Goal: Find specific page/section: Find specific page/section

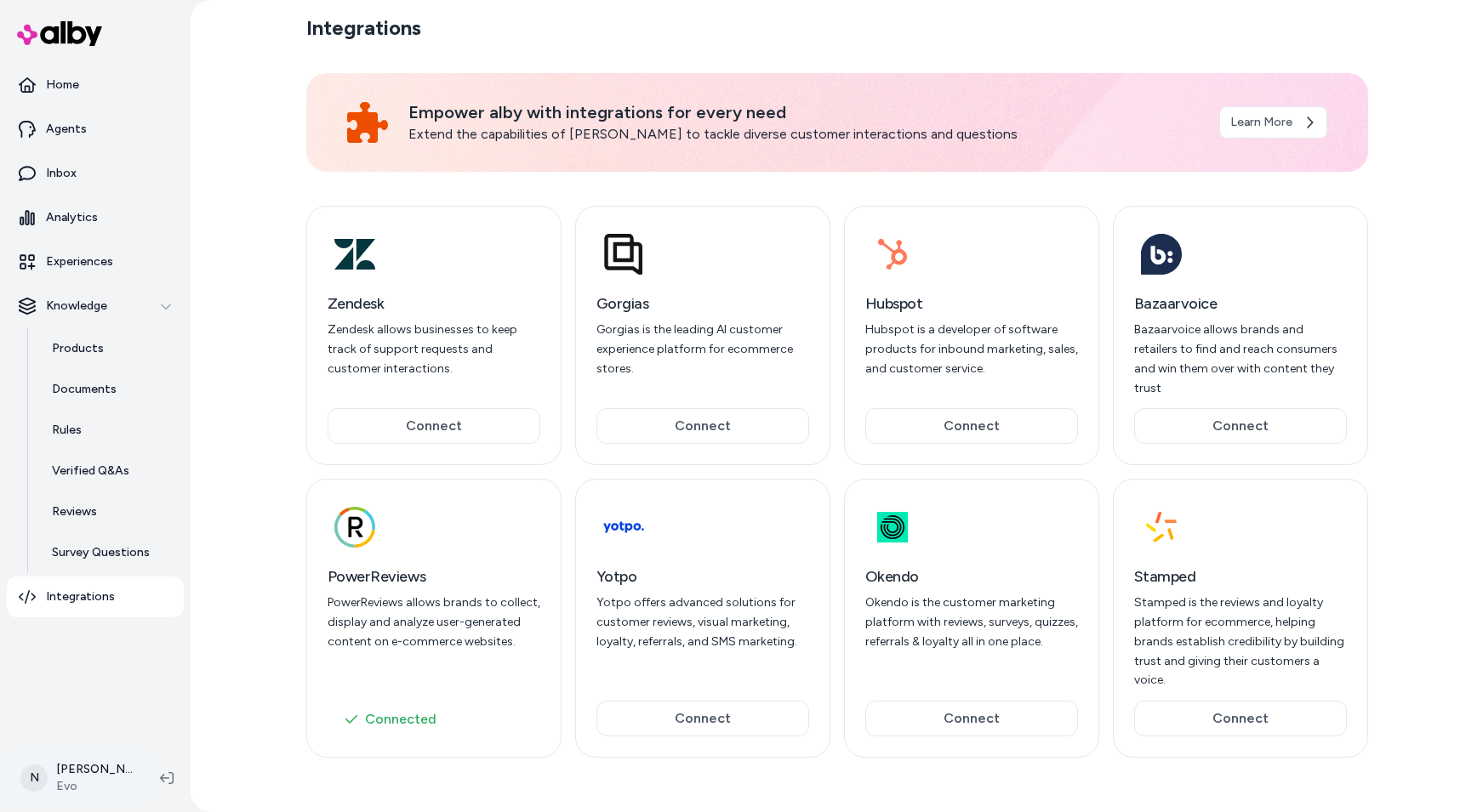
click at [88, 779] on html "Home Agents Inbox Analytics Experiences Knowledge Products Documents Rules Veri…" at bounding box center [741, 406] width 1483 height 812
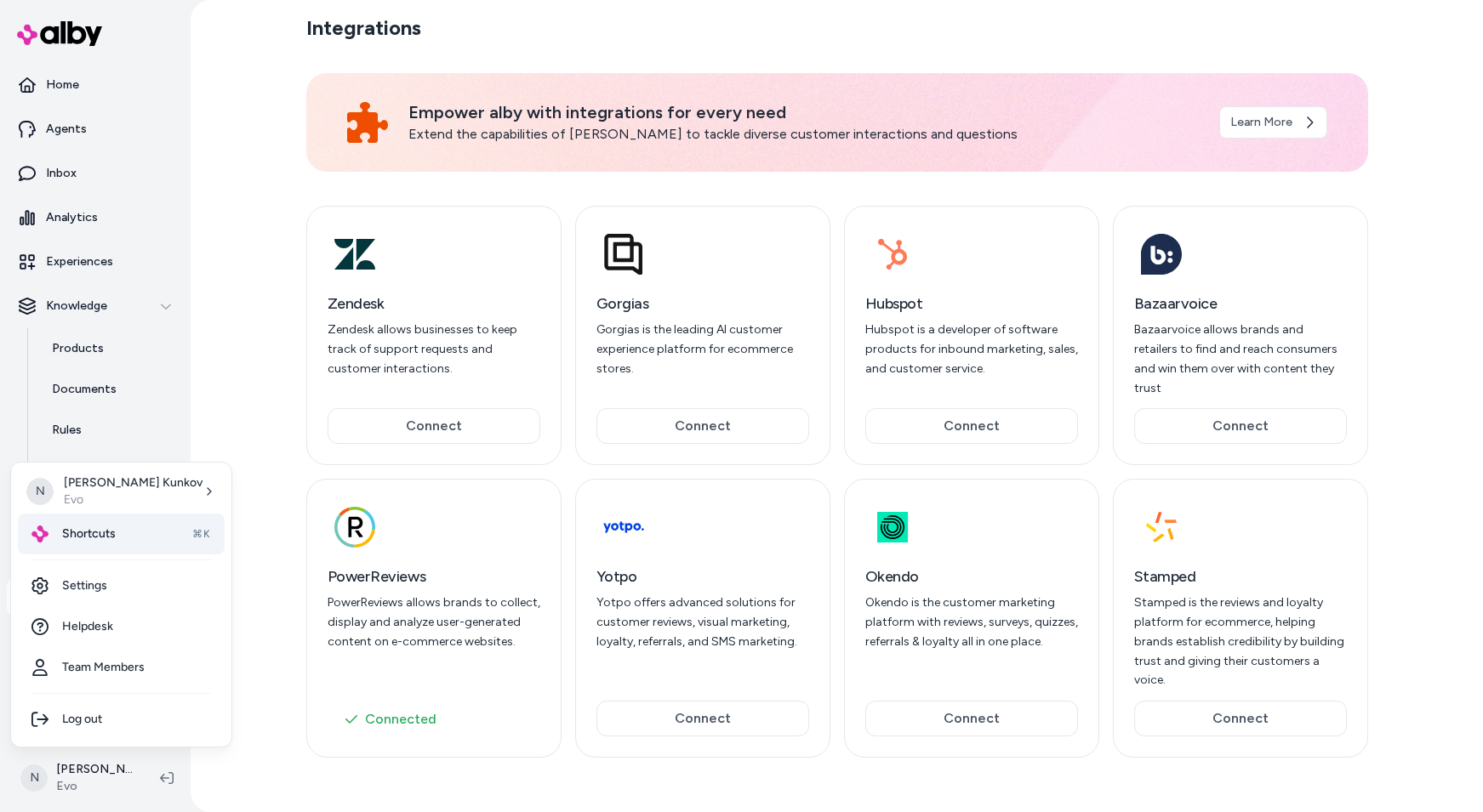
click at [102, 527] on span "Shortcuts" at bounding box center [89, 533] width 53 height 17
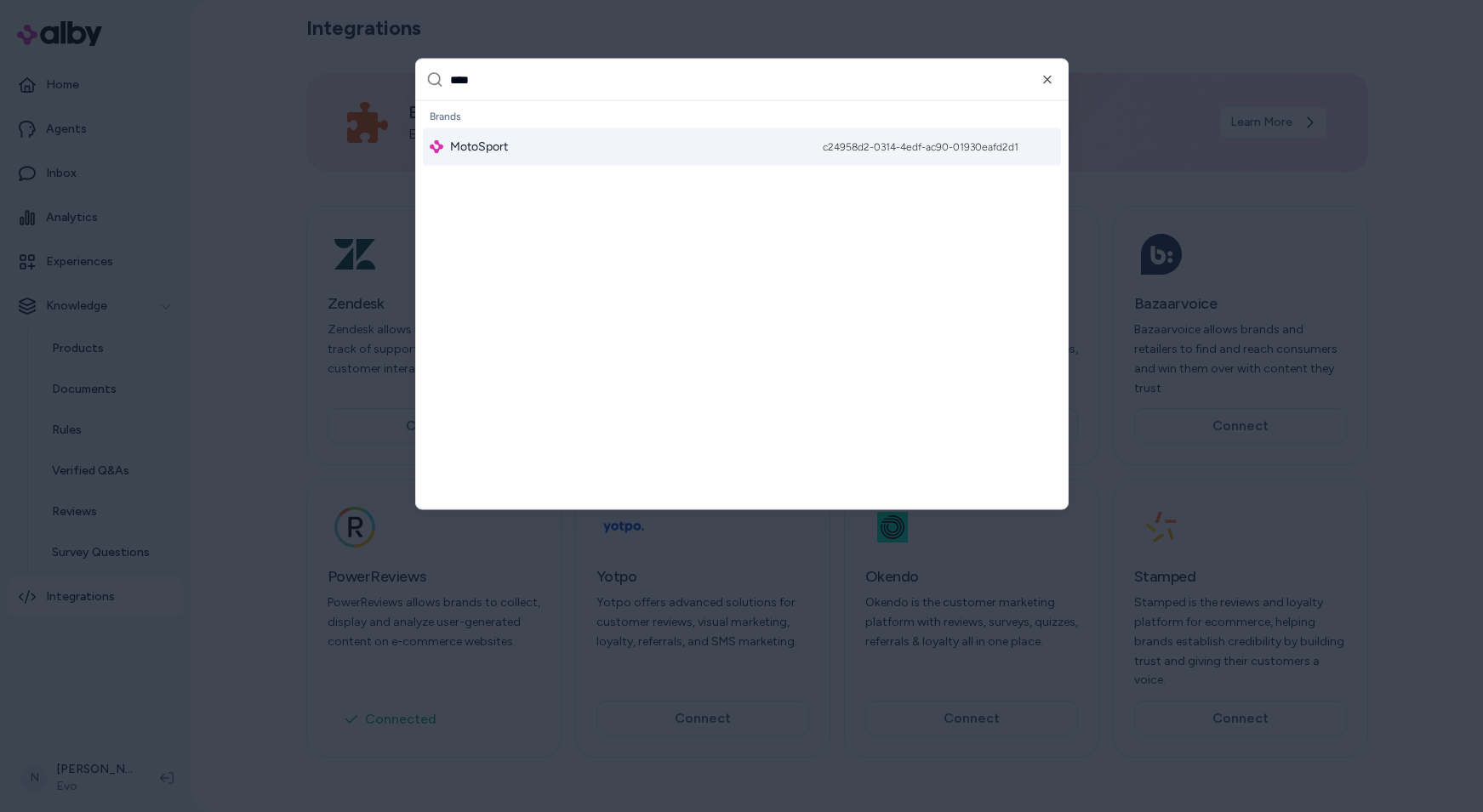
type input "****"
click at [488, 136] on div "MotoSport c24958d2-0314-4edf-ac90-01930eafd2d1" at bounding box center [742, 147] width 639 height 37
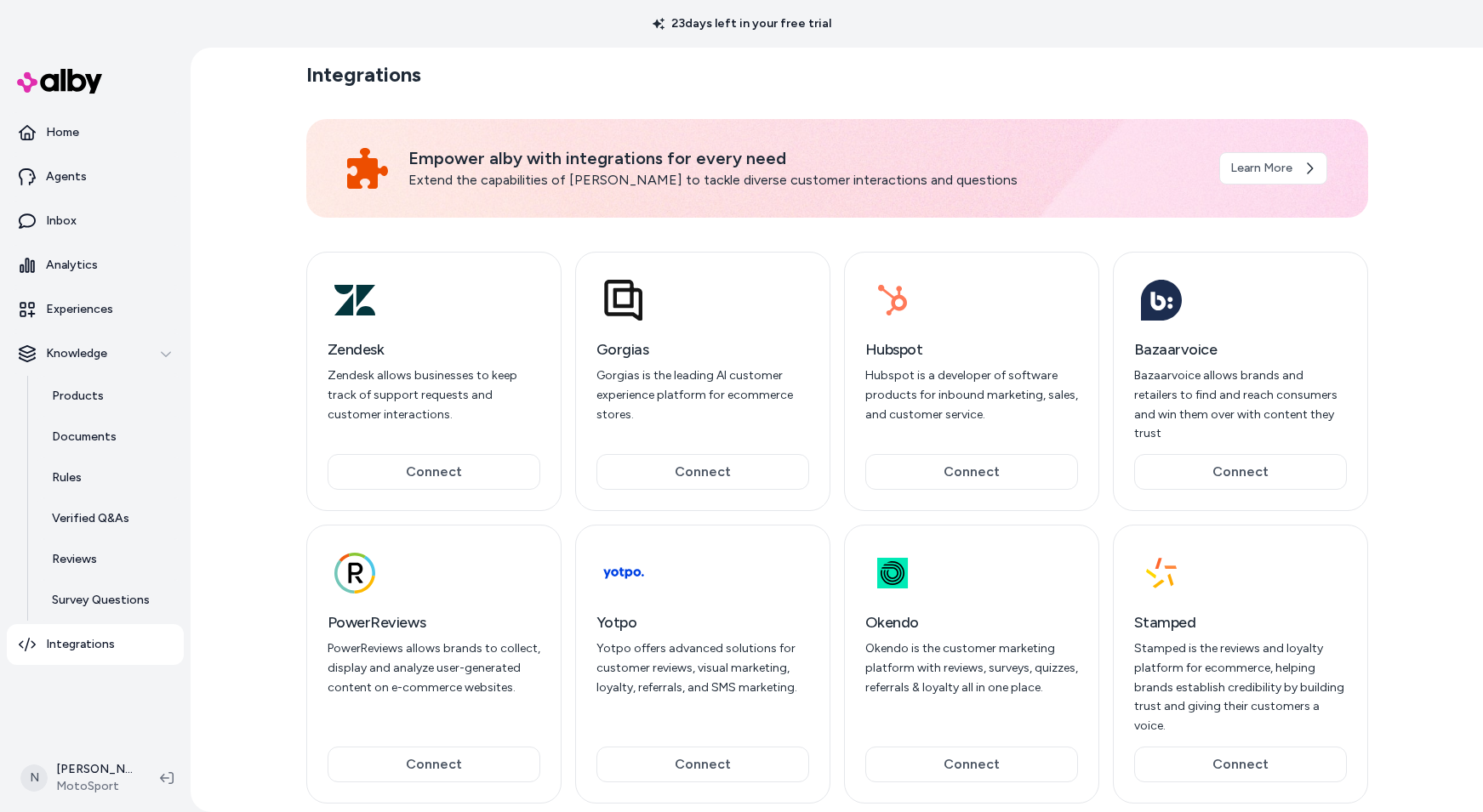
scroll to position [12, 0]
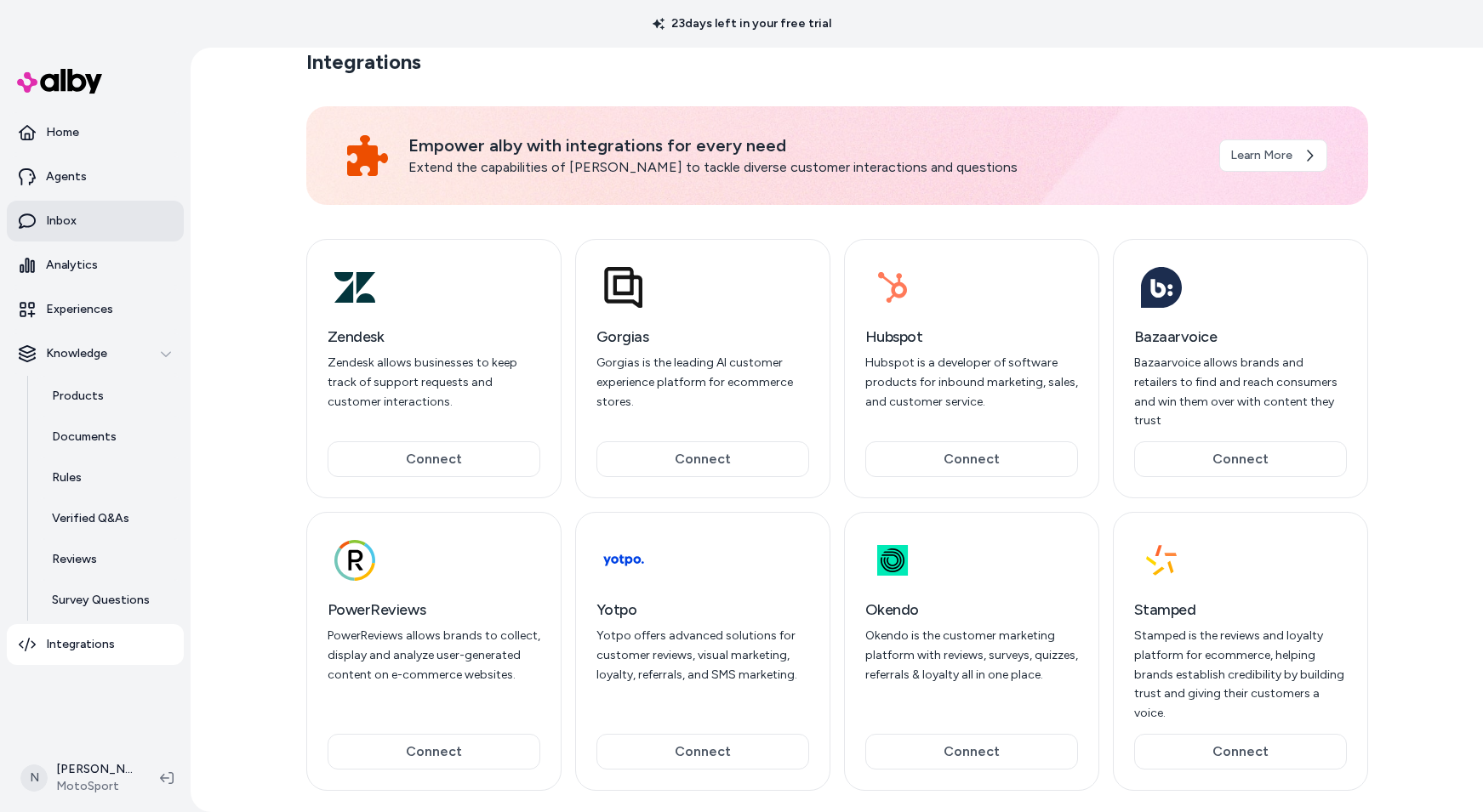
click at [124, 227] on link "Inbox" at bounding box center [95, 221] width 177 height 41
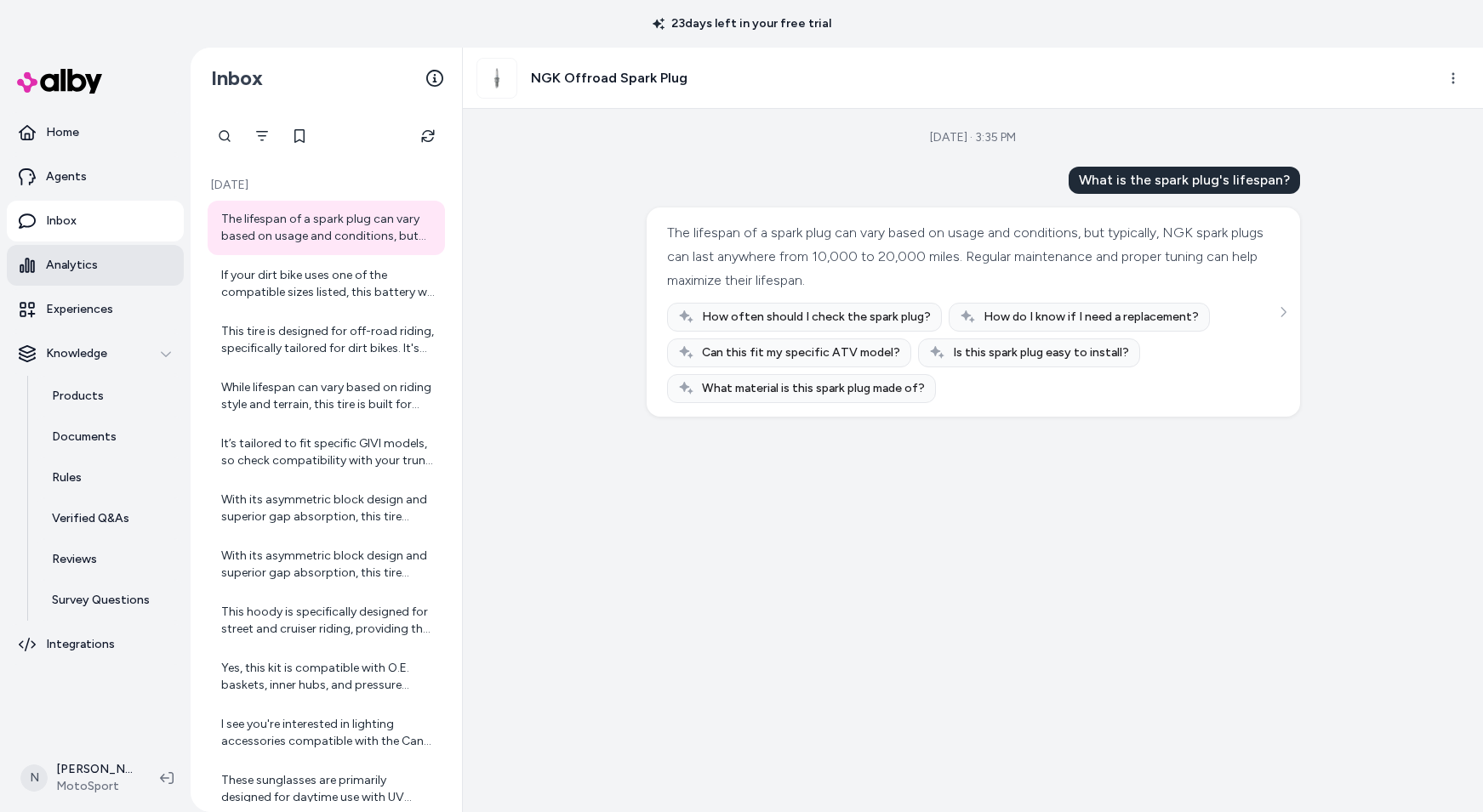
click at [77, 265] on p "Analytics" at bounding box center [72, 265] width 52 height 17
